Goal: Find specific page/section: Find specific page/section

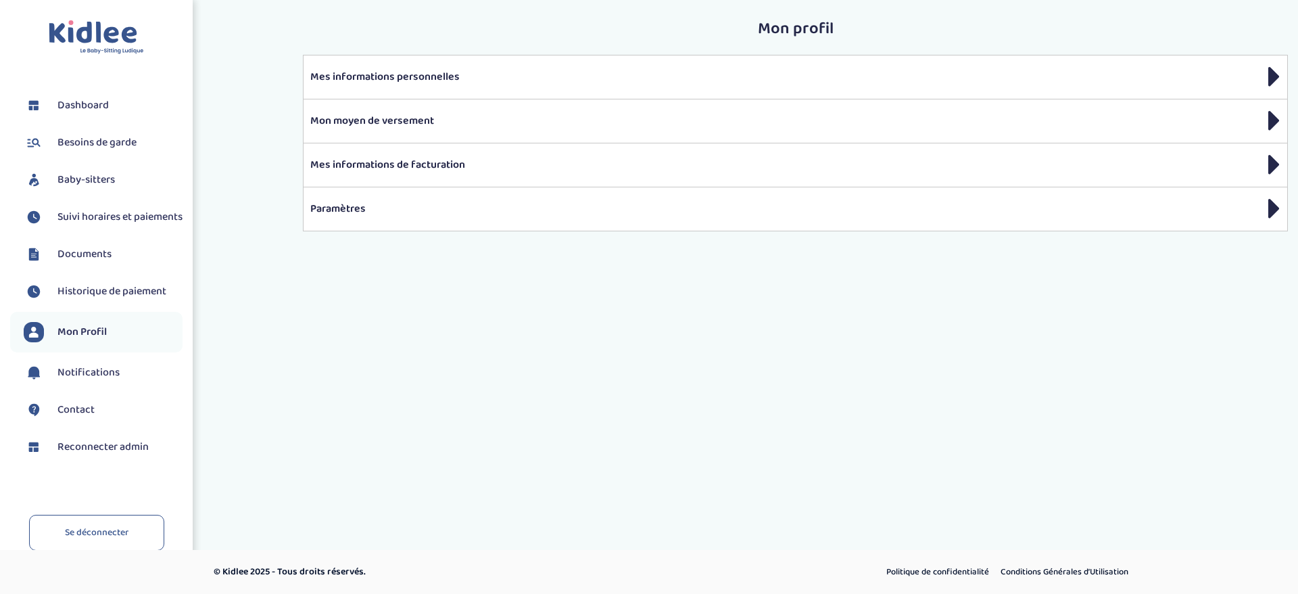
click at [78, 183] on span "Baby-sitters" at bounding box center [85, 180] width 57 height 16
click at [74, 179] on span "Baby-sitters" at bounding box center [85, 180] width 57 height 16
click at [96, 174] on span "Baby-sitters" at bounding box center [85, 180] width 57 height 16
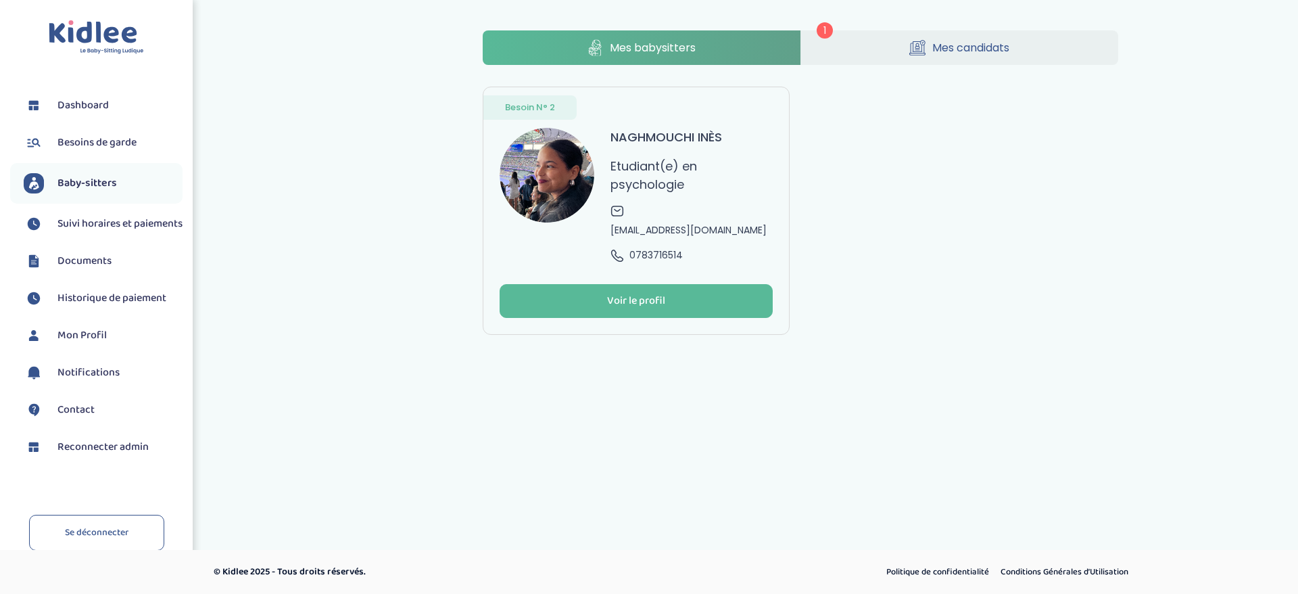
click at [858, 53] on link "Mes candidats" at bounding box center [960, 47] width 318 height 34
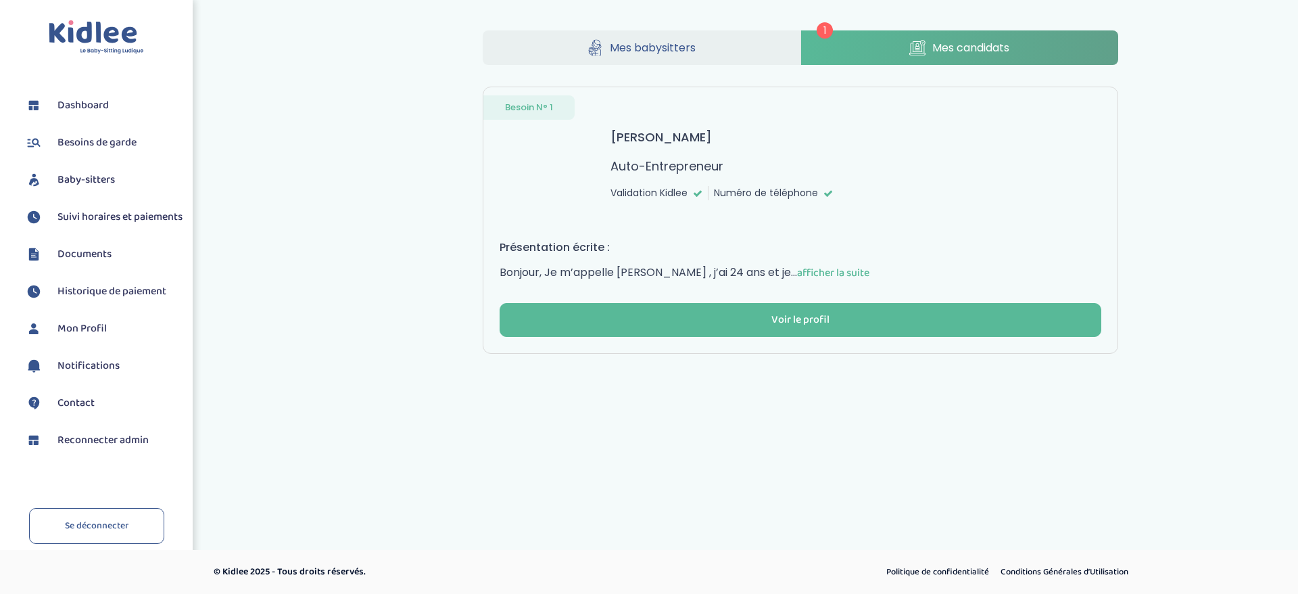
click at [59, 444] on span "Reconnecter admin" at bounding box center [102, 440] width 91 height 16
